Goal: Task Accomplishment & Management: Use online tool/utility

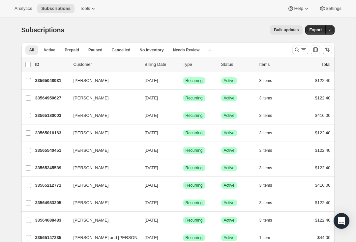
click at [299, 51] on icon "Search and filter results" at bounding box center [296, 49] width 7 height 7
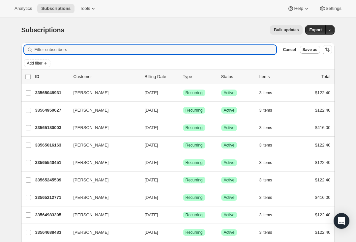
click at [58, 50] on input "Filter subscribers" at bounding box center [156, 49] width 242 height 9
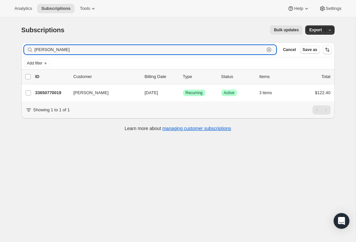
type input "[PERSON_NAME]"
click at [27, 95] on input "[PERSON_NAME]" at bounding box center [28, 92] width 5 height 5
checkbox input "true"
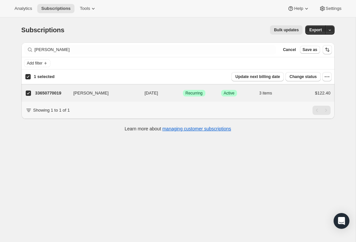
click at [326, 77] on icon "button" at bounding box center [326, 76] width 7 height 7
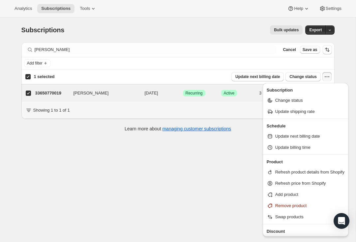
click at [295, 138] on span "Update next billing date" at bounding box center [297, 136] width 45 height 5
select select "11"
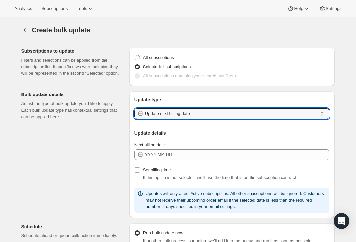
click at [262, 114] on input "Update next billing date" at bounding box center [231, 113] width 172 height 11
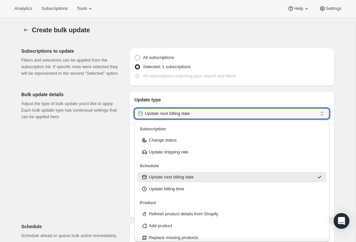
click at [238, 115] on input "Update next billing date" at bounding box center [231, 113] width 172 height 11
click at [186, 116] on input "Update next billing date" at bounding box center [231, 113] width 172 height 11
click at [248, 147] on div "Update shipping rate" at bounding box center [231, 152] width 189 height 11
type input "Update shipping rate"
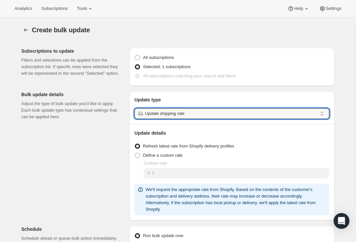
click at [347, 140] on div "Create bulk update. This page is ready Create bulk update Subscriptions to upda…" at bounding box center [177, 232] width 355 height 431
click at [289, 115] on input "Update shipping rate" at bounding box center [231, 113] width 172 height 11
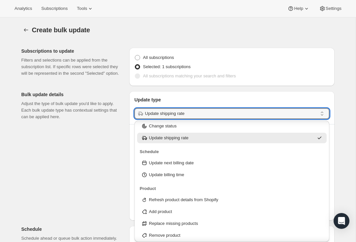
scroll to position [23, 0]
